Goal: Transaction & Acquisition: Obtain resource

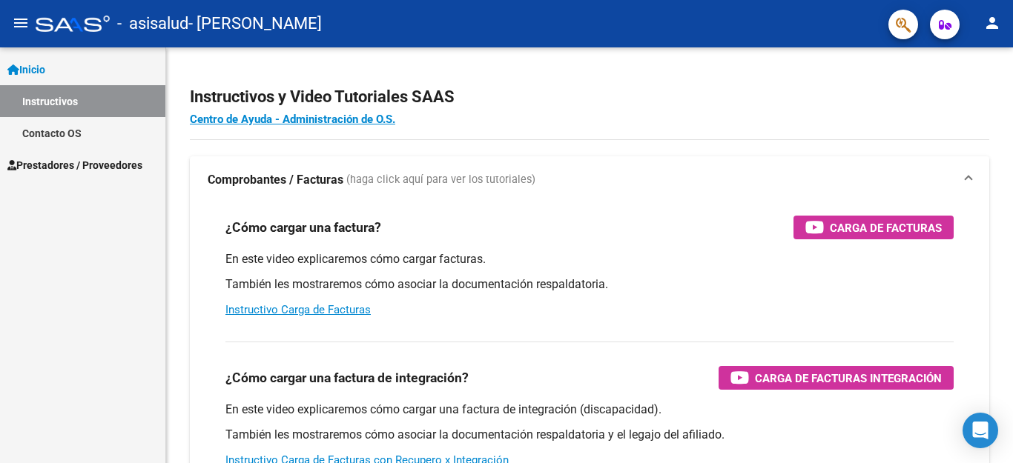
click at [24, 16] on mat-icon "menu" at bounding box center [21, 23] width 18 height 18
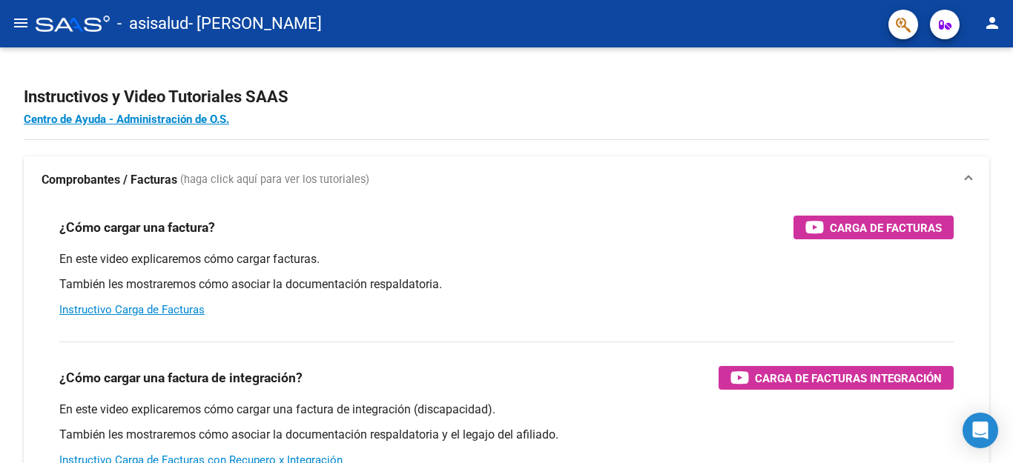
click at [10, 21] on button "menu" at bounding box center [21, 24] width 30 height 30
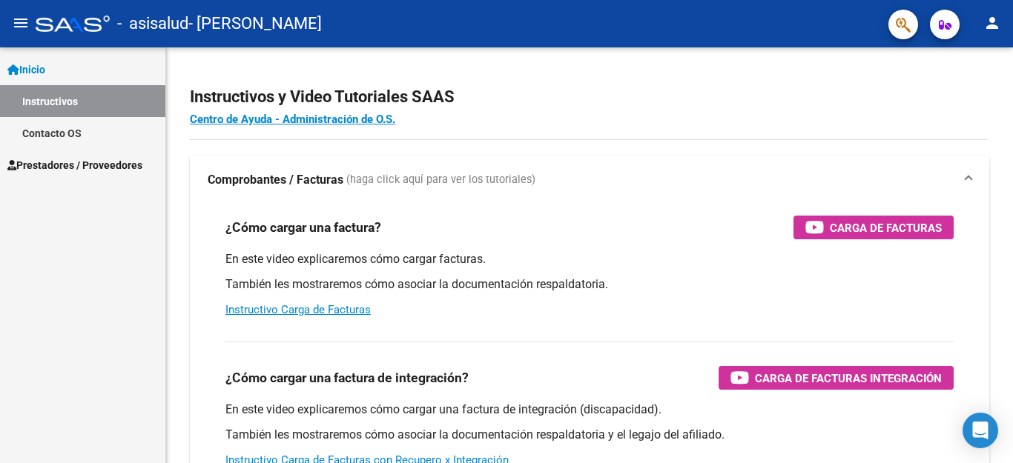
click at [133, 164] on span "Prestadores / Proveedores" at bounding box center [74, 165] width 135 height 16
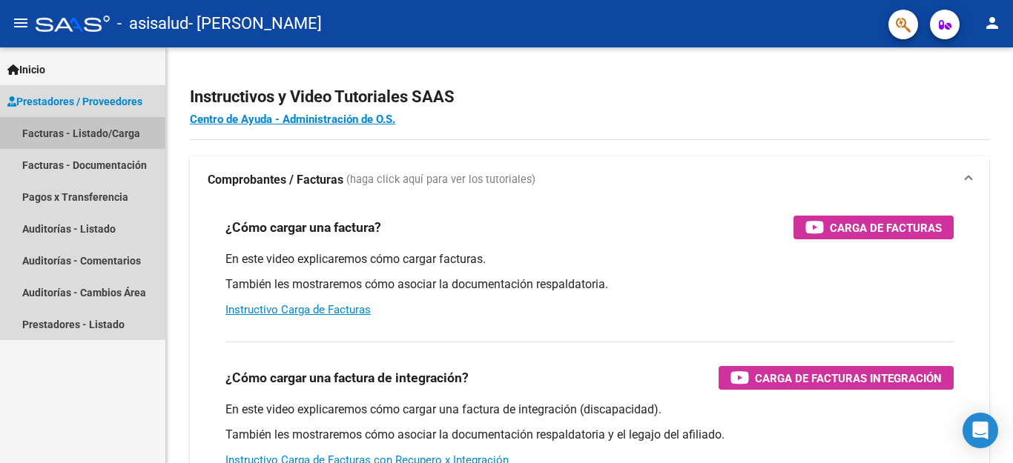
click at [127, 143] on link "Facturas - Listado/Carga" at bounding box center [82, 133] width 165 height 32
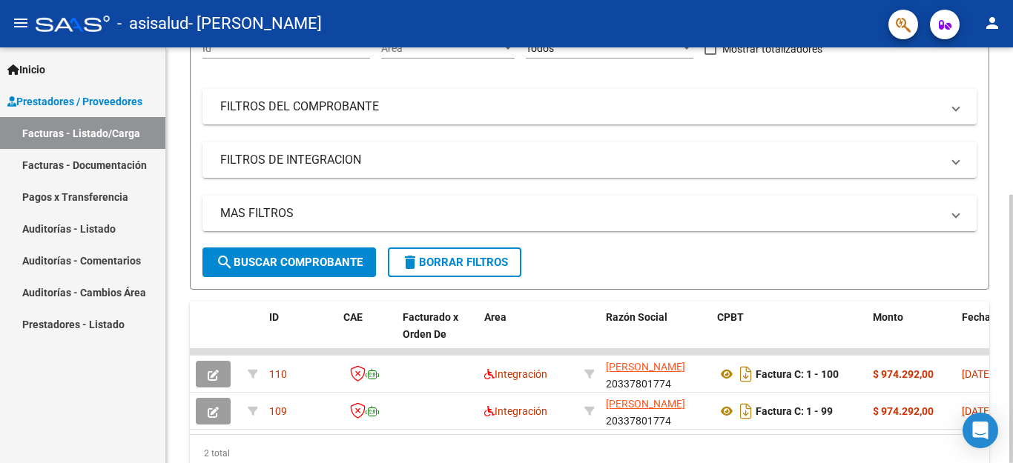
scroll to position [172, 0]
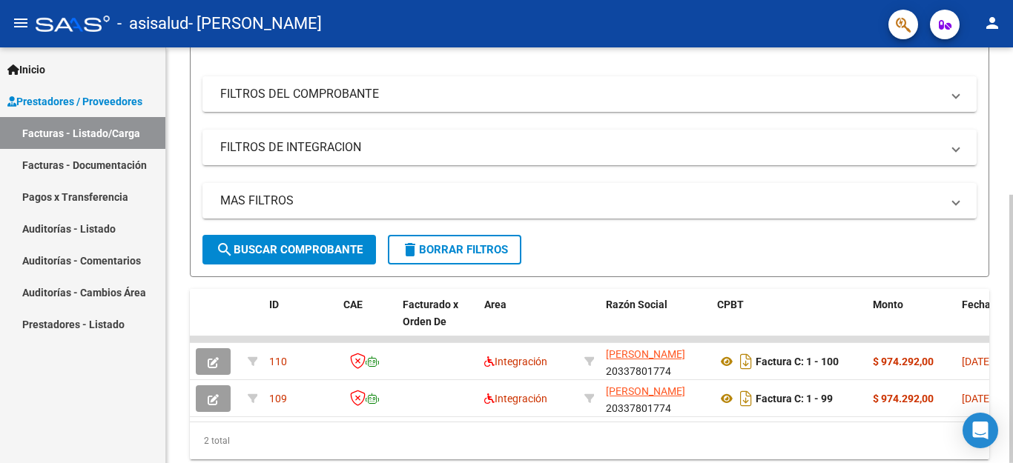
click at [998, 298] on div "Video tutorial PRESTADORES -> Listado de CPBTs Emitidos por Prestadores / Prove…" at bounding box center [591, 191] width 850 height 632
drag, startPoint x: 998, startPoint y: 298, endPoint x: 1001, endPoint y: 321, distance: 23.2
click at [999, 321] on div "Video tutorial PRESTADORES -> Listado de CPBTs Emitidos por Prestadores / Prove…" at bounding box center [589, 191] width 847 height 632
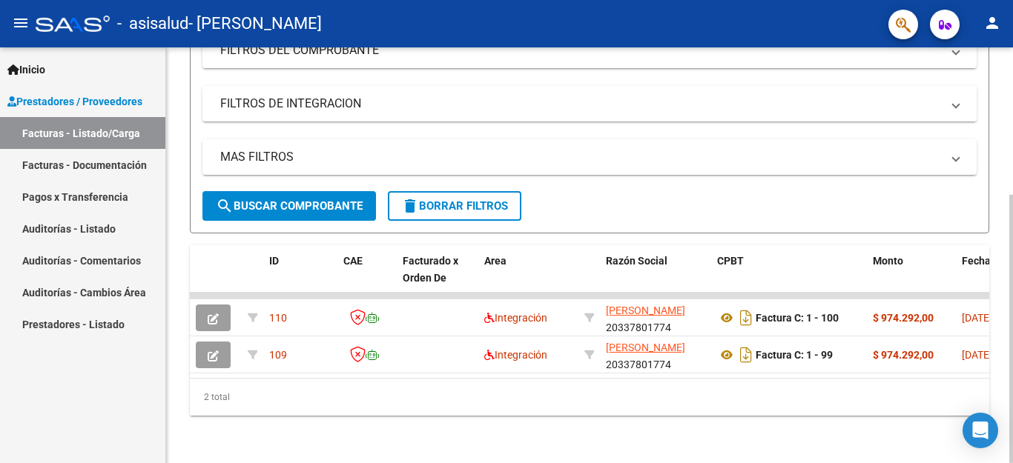
click at [999, 345] on div at bounding box center [1011, 329] width 4 height 268
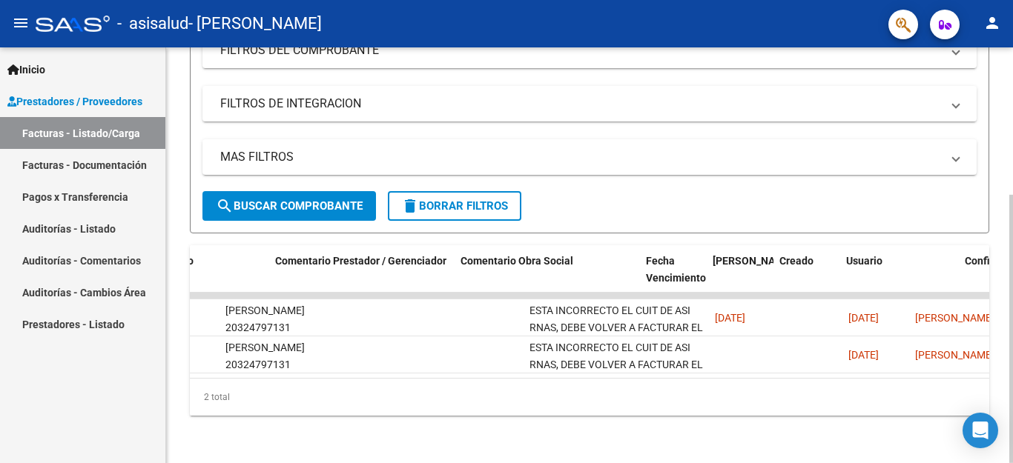
scroll to position [0, 2107]
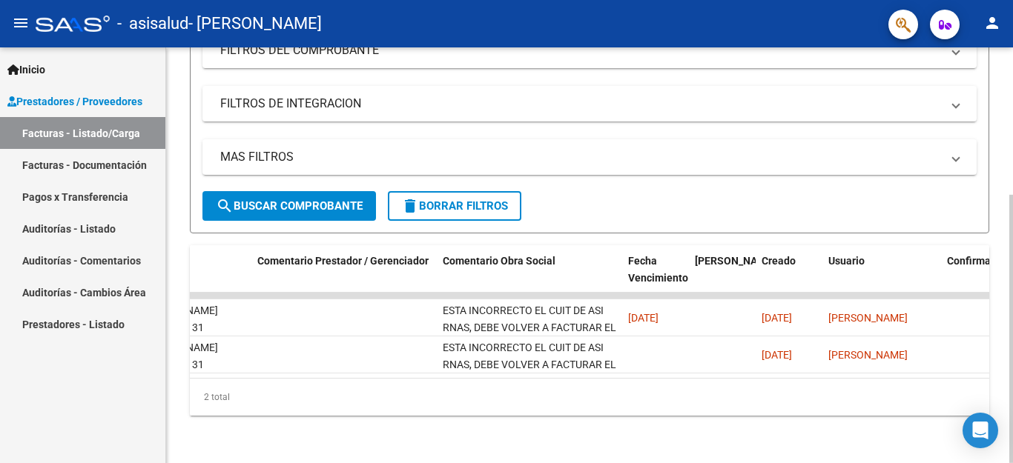
drag, startPoint x: 814, startPoint y: 363, endPoint x: 761, endPoint y: 372, distance: 54.1
click at [761, 372] on datatable-body "110 Integración [PERSON_NAME] 20337801774 Factura C: 1 - 100 $ 974.292,00 [DATE…" at bounding box center [589, 335] width 799 height 85
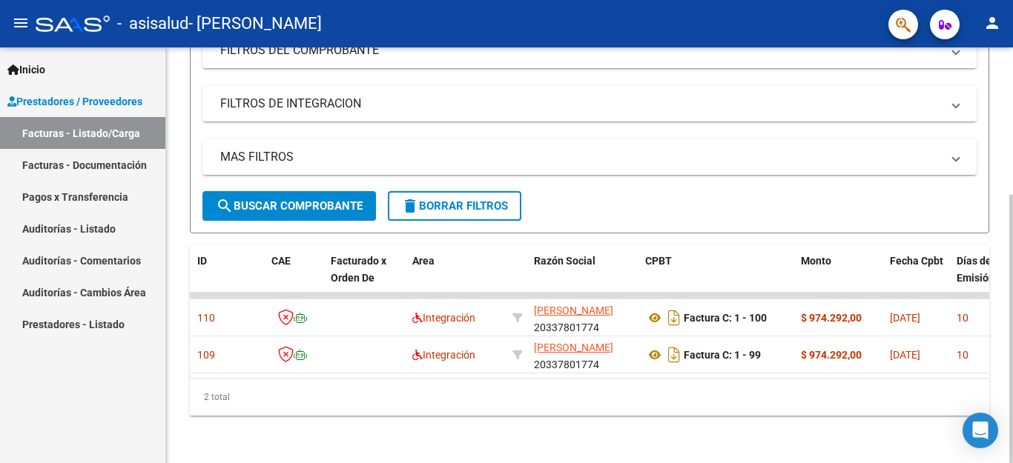
scroll to position [0, 0]
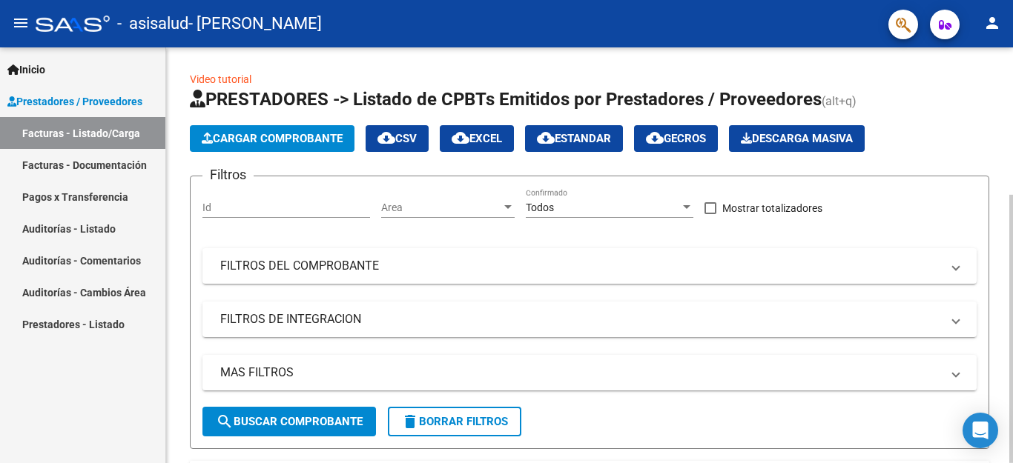
click at [999, 155] on div at bounding box center [1011, 255] width 4 height 416
click at [999, 195] on div at bounding box center [1011, 329] width 4 height 268
click at [265, 142] on span "Cargar Comprobante" at bounding box center [272, 138] width 141 height 13
click at [139, 168] on link "Facturas - Documentación" at bounding box center [82, 165] width 165 height 32
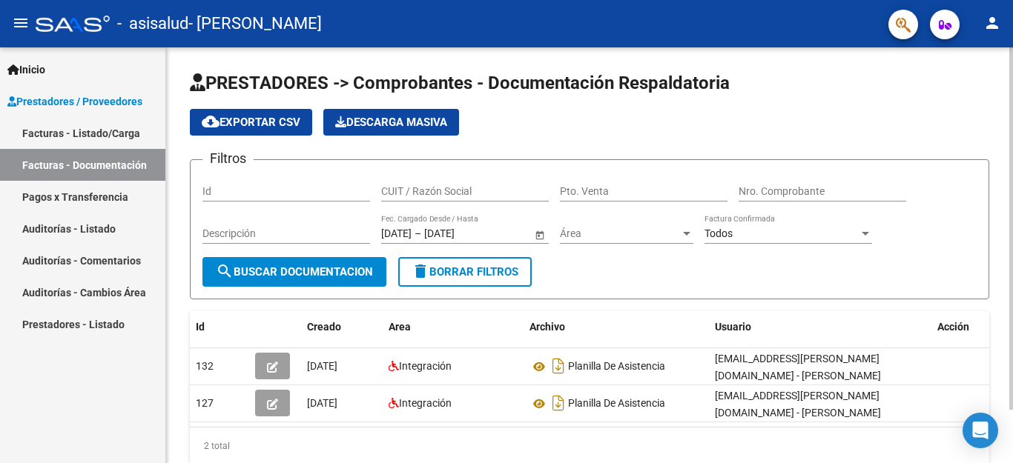
click at [999, 114] on div "PRESTADORES -> Comprobantes - Documentación Respaldatoria cloud_download Export…" at bounding box center [591, 279] width 850 height 465
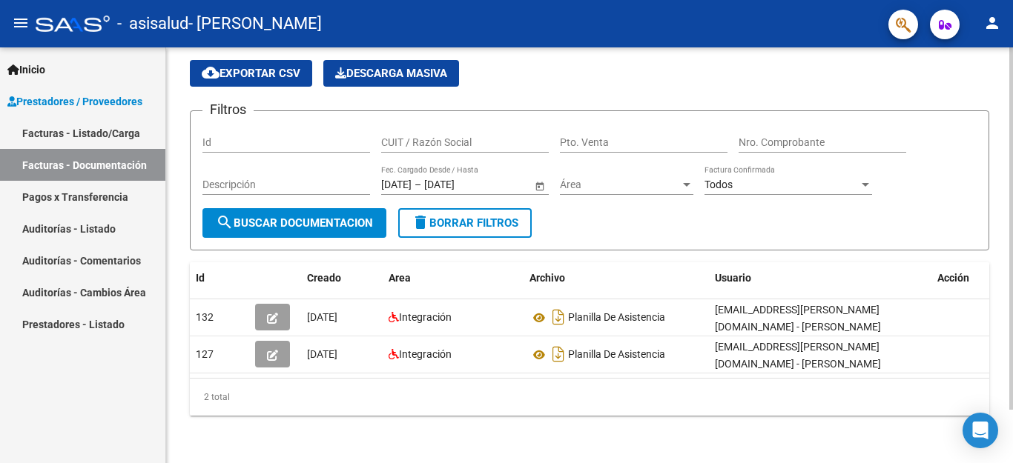
click at [999, 276] on div at bounding box center [1011, 228] width 4 height 362
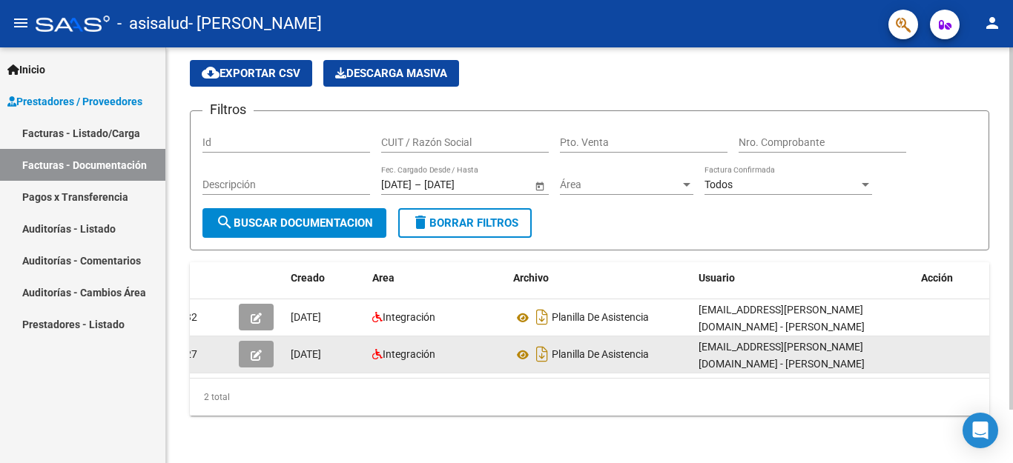
click at [932, 337] on datatable-body-cell at bounding box center [952, 355] width 74 height 36
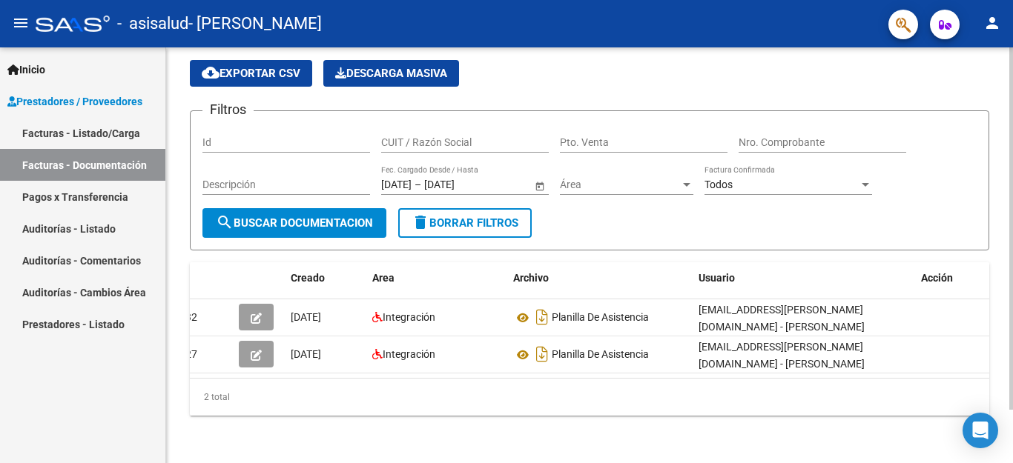
scroll to position [0, 0]
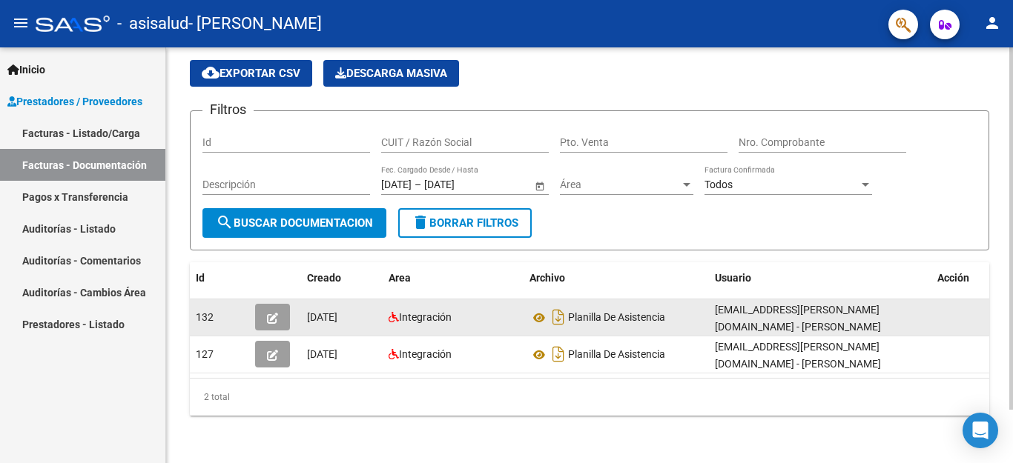
drag, startPoint x: 221, startPoint y: 297, endPoint x: 208, endPoint y: 299, distance: 12.7
click at [208, 309] on div "132" at bounding box center [219, 317] width 47 height 17
click at [208, 311] on span "132" at bounding box center [205, 317] width 18 height 12
drag, startPoint x: 208, startPoint y: 299, endPoint x: 497, endPoint y: 317, distance: 290.4
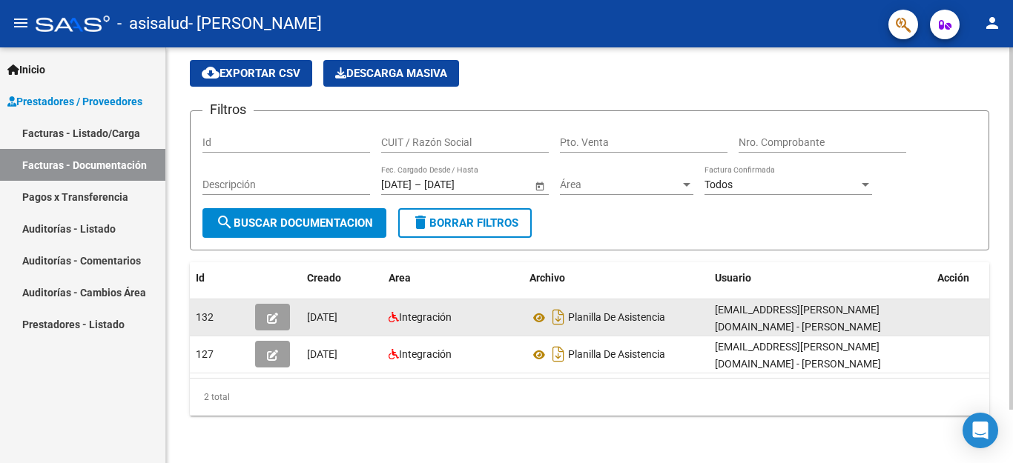
click at [497, 317] on div "132 [DATE] Integración Planilla De Asistencia [EMAIL_ADDRESS][PERSON_NAME][DOMA…" at bounding box center [597, 317] width 815 height 37
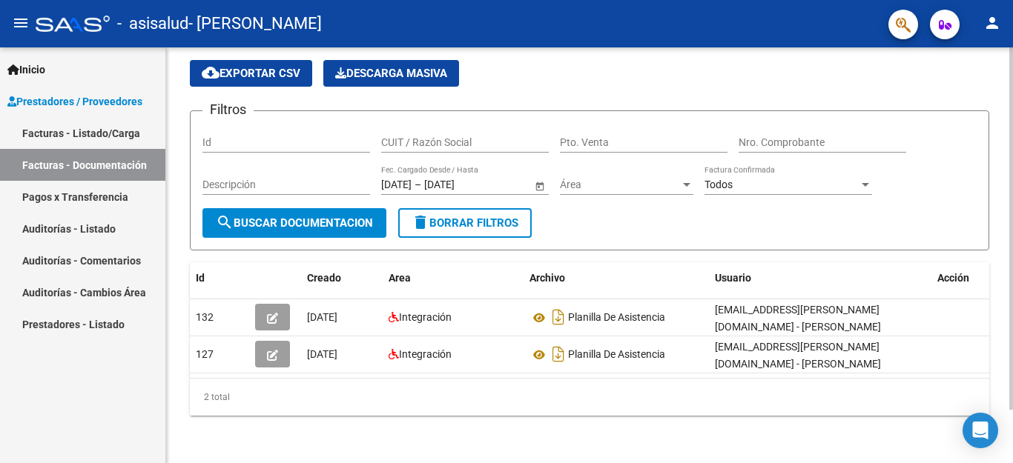
scroll to position [0, 16]
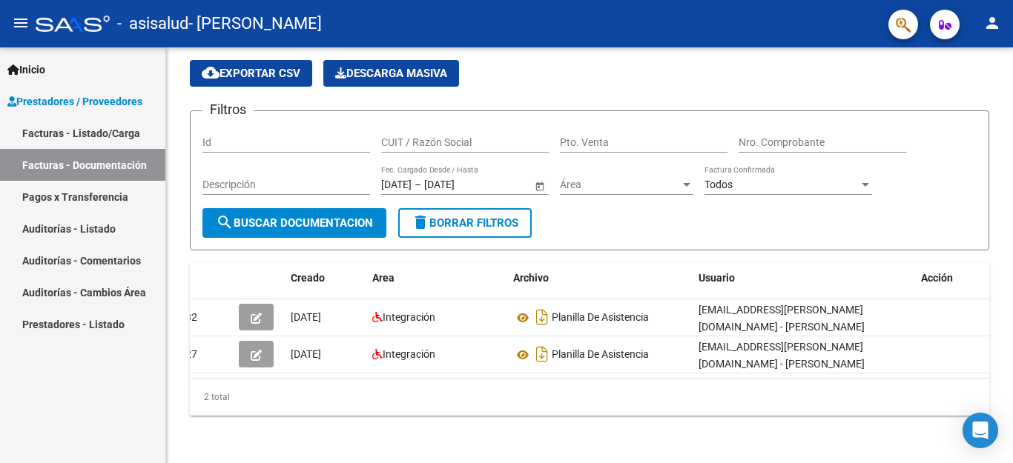
drag, startPoint x: 934, startPoint y: 363, endPoint x: 470, endPoint y: 479, distance: 478.2
click at [470, 463] on html "menu - asisalud - [PERSON_NAME] person Inicio Instructivos Contacto OS Prestado…" at bounding box center [506, 231] width 1013 height 463
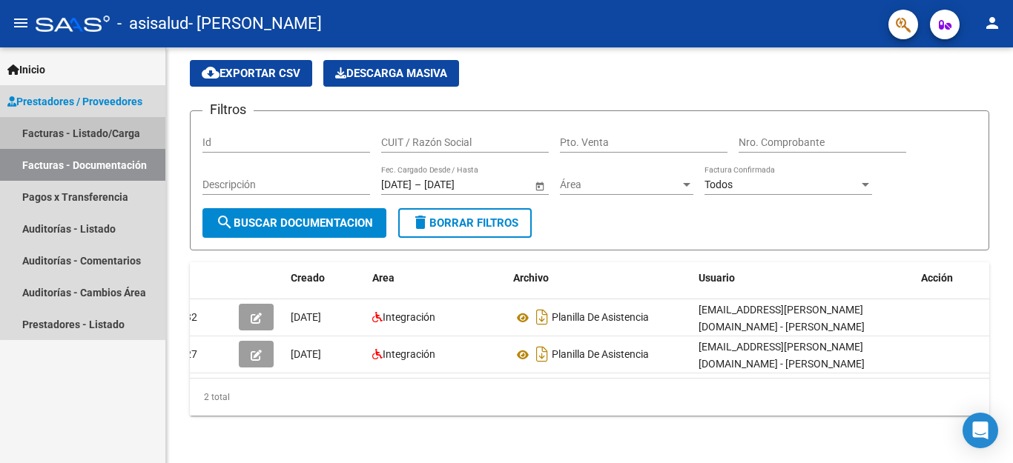
click at [130, 141] on link "Facturas - Listado/Carga" at bounding box center [82, 133] width 165 height 32
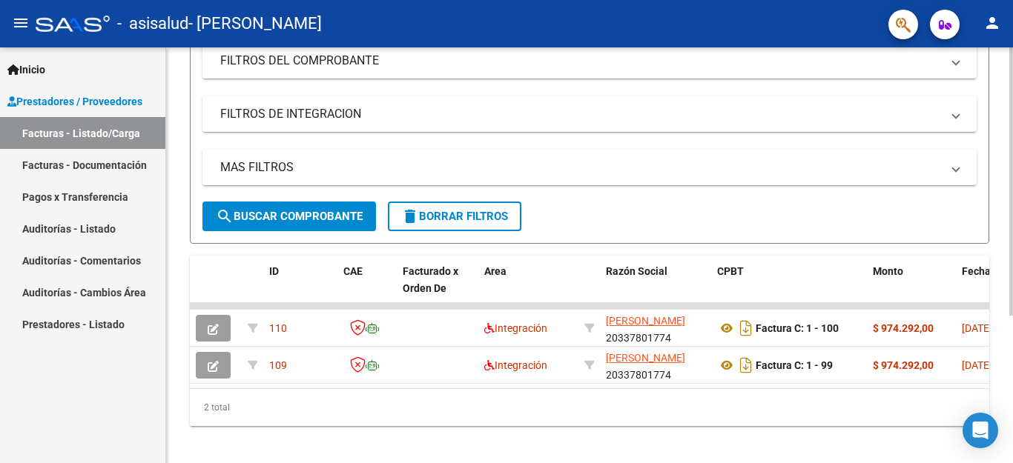
scroll to position [224, 0]
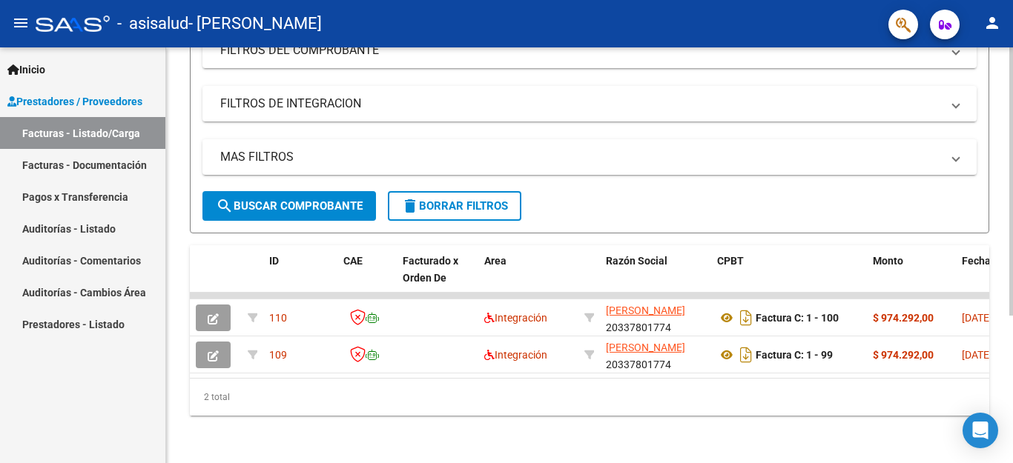
click at [999, 211] on div at bounding box center [1011, 181] width 4 height 268
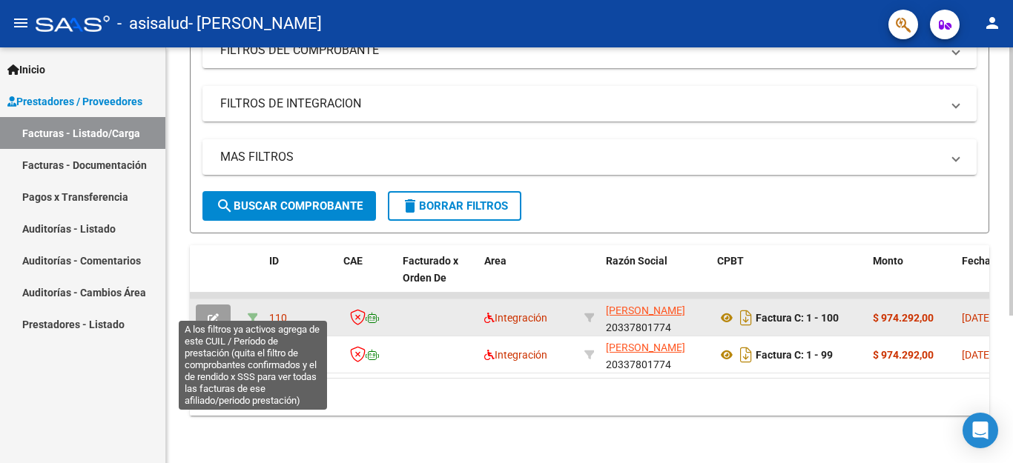
click at [256, 313] on icon at bounding box center [253, 318] width 10 height 10
type input "202508"
type input "20324797131"
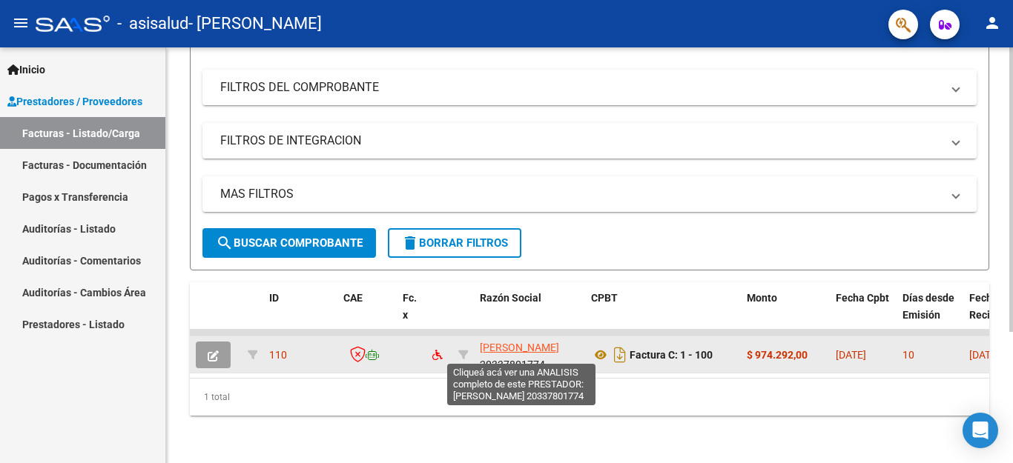
scroll to position [191, 0]
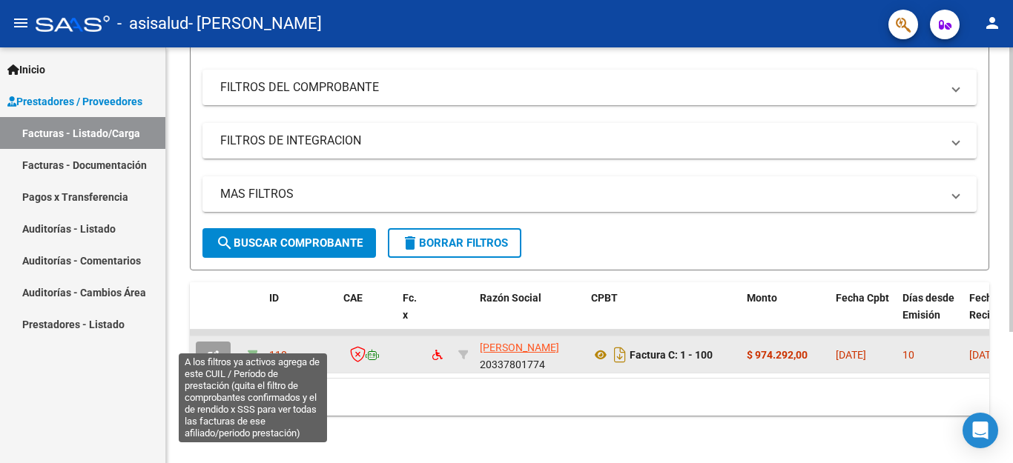
click at [256, 350] on icon at bounding box center [253, 355] width 10 height 10
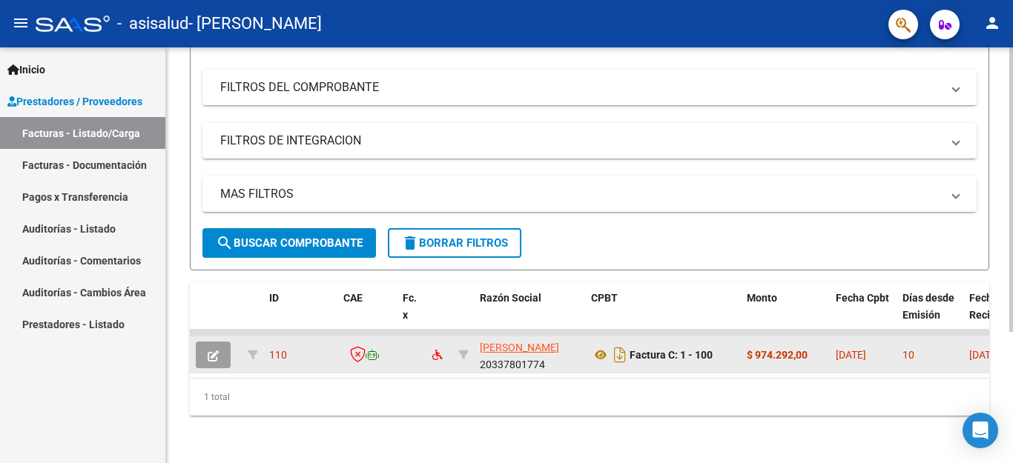
click at [279, 349] on span "110" at bounding box center [278, 355] width 18 height 12
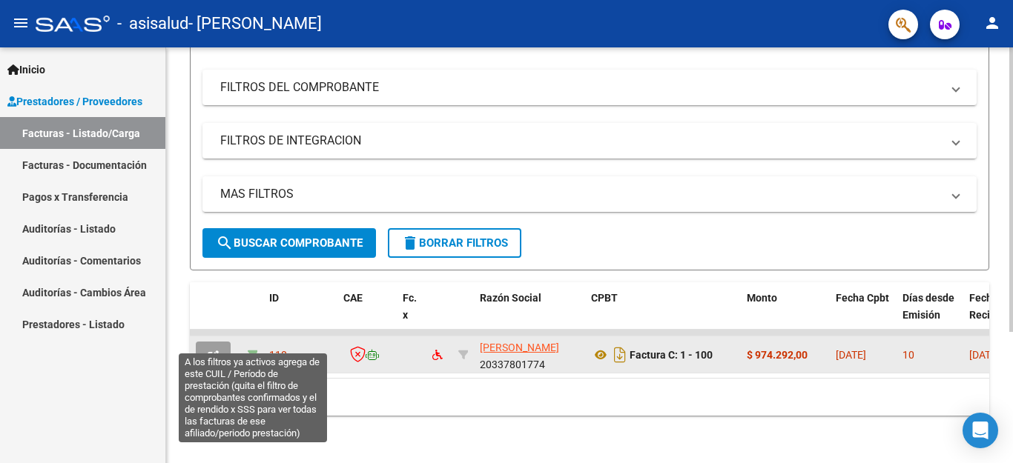
click at [250, 350] on icon at bounding box center [253, 355] width 10 height 10
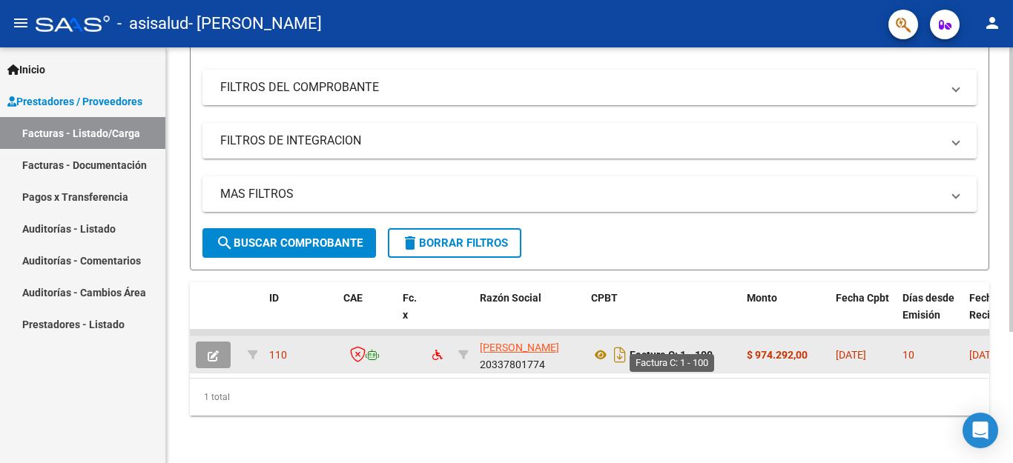
click at [629, 349] on strong "Factura C: 1 - 100" at bounding box center [670, 355] width 83 height 12
click at [603, 346] on icon at bounding box center [600, 355] width 19 height 18
